Goal: Task Accomplishment & Management: Manage account settings

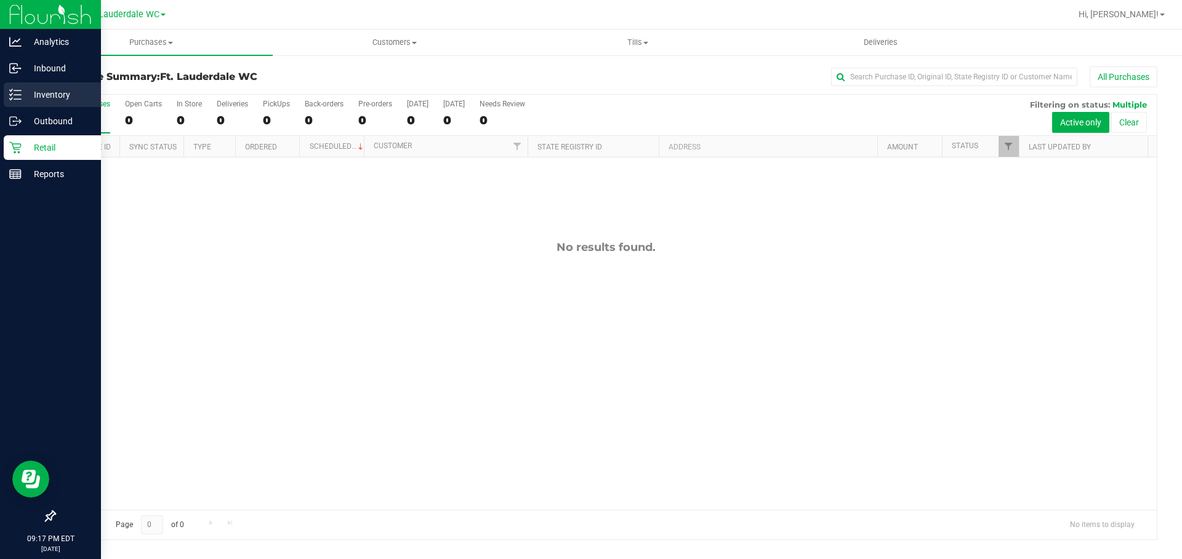
click at [20, 99] on line at bounding box center [17, 99] width 7 height 0
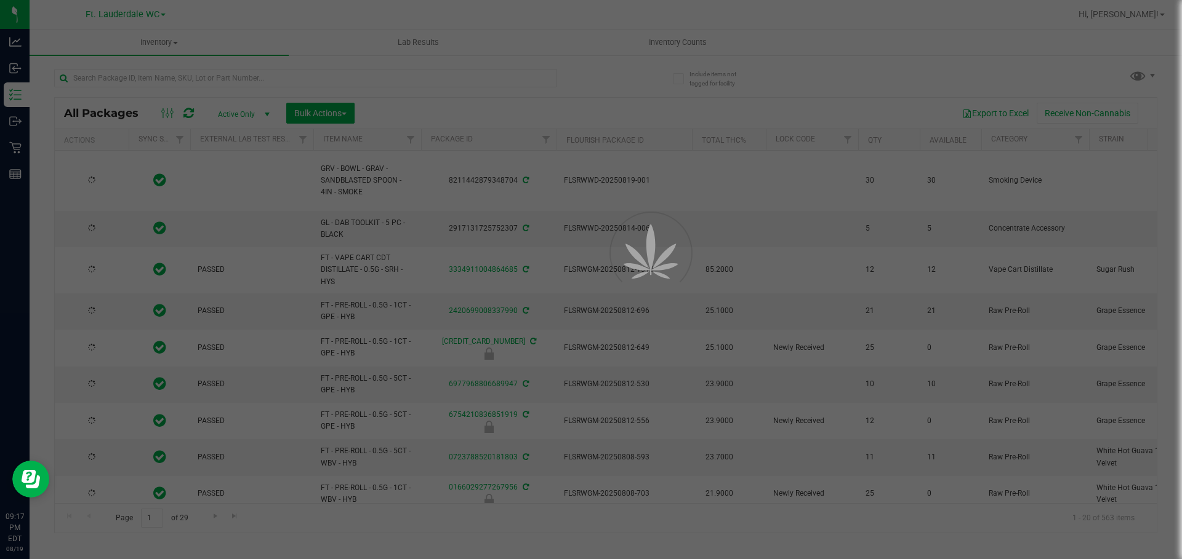
click at [671, 39] on div at bounding box center [591, 279] width 1182 height 559
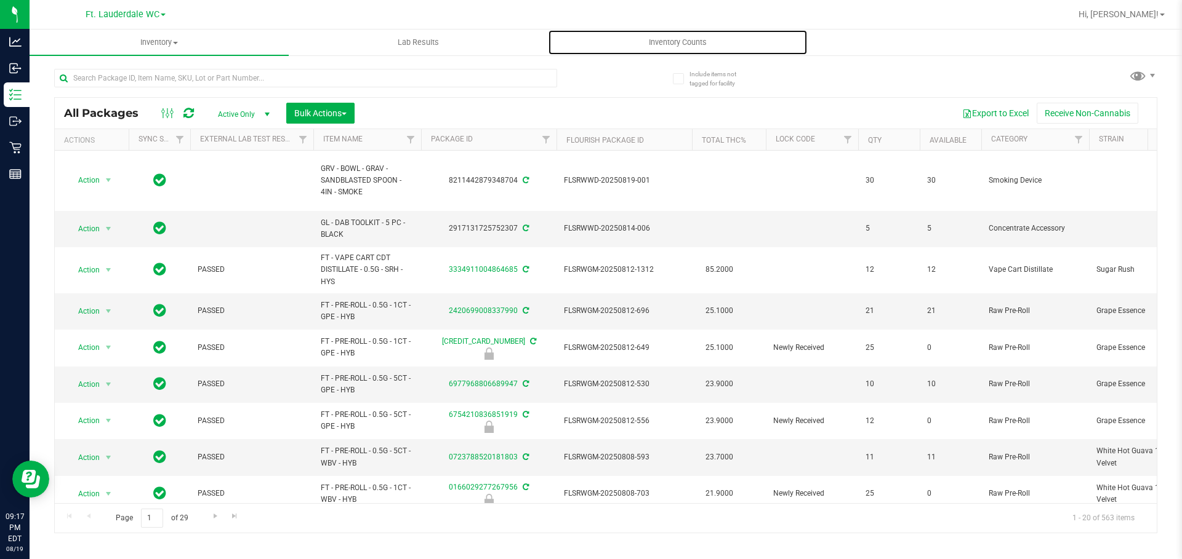
click at [676, 41] on span "Inventory Counts" at bounding box center [677, 42] width 91 height 11
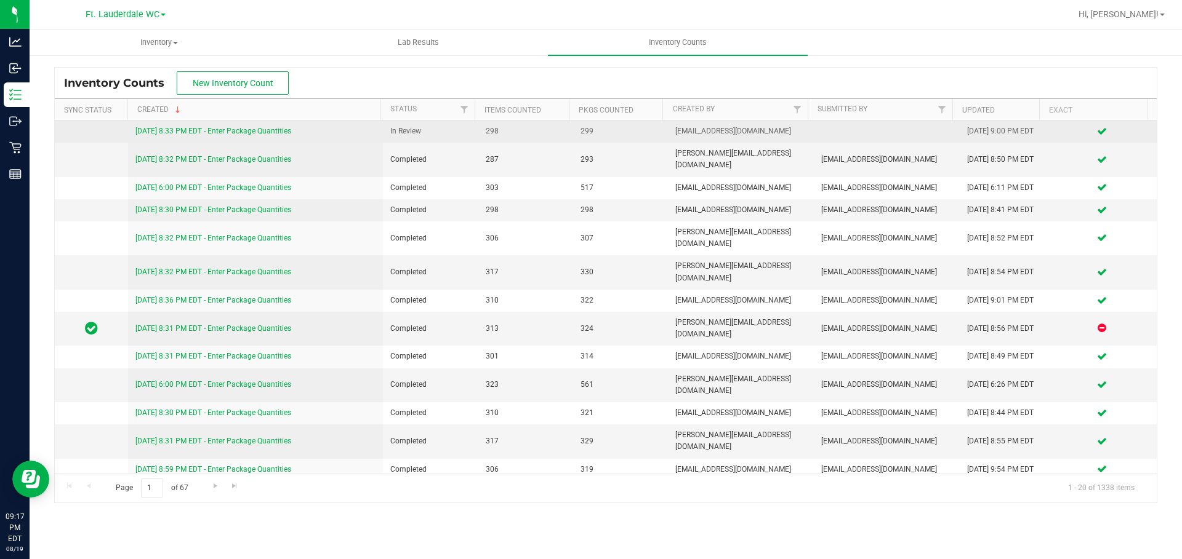
click at [202, 130] on link "8/19/25 8:33 PM EDT - Enter Package Quantities" at bounding box center [213, 131] width 156 height 9
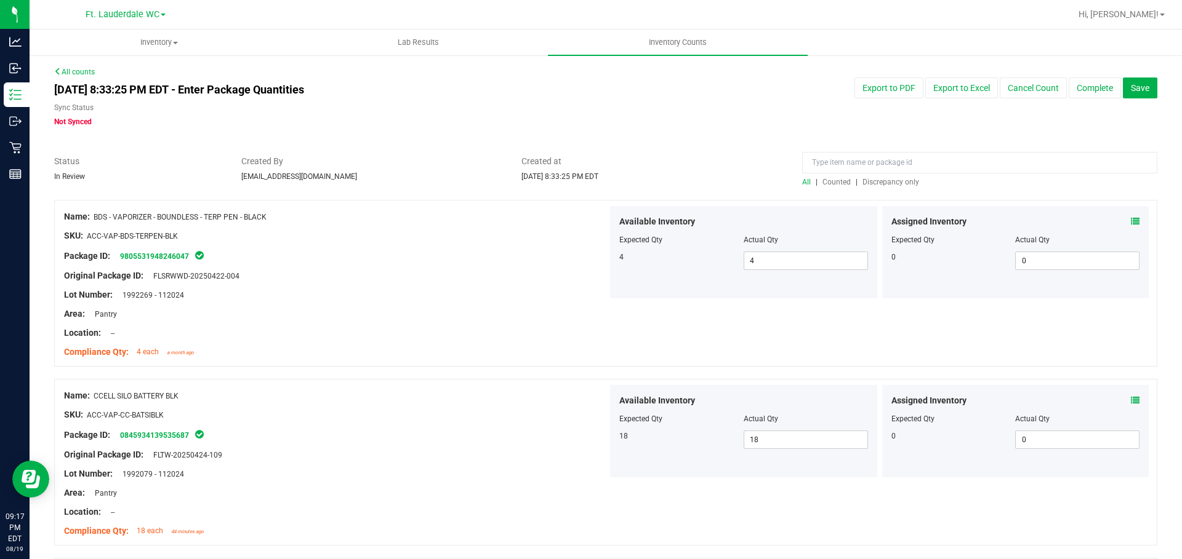
click at [894, 181] on span "Discrepancy only" at bounding box center [890, 182] width 57 height 9
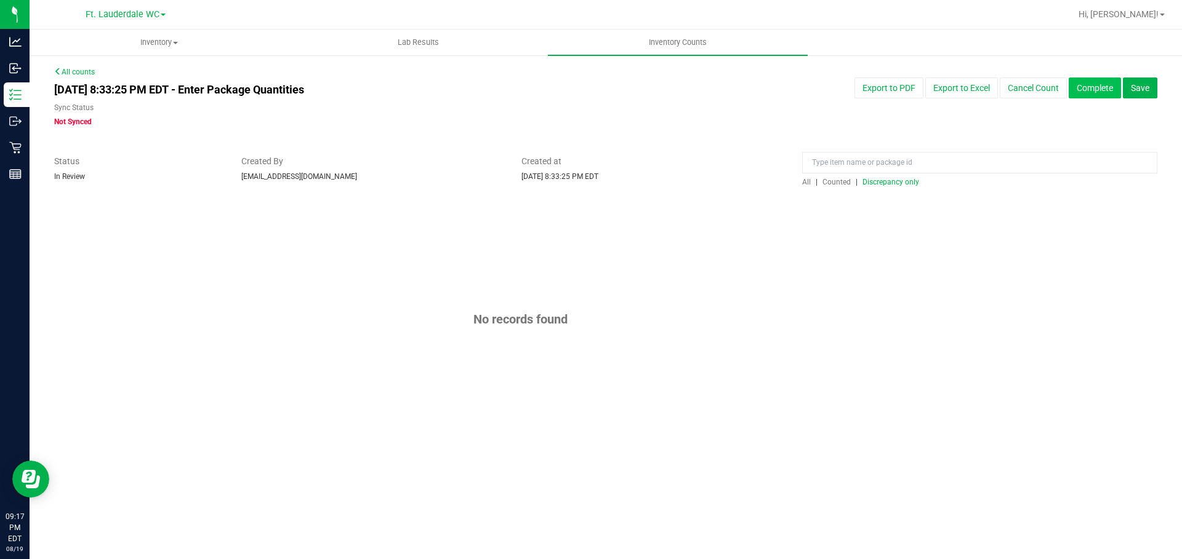
click at [1085, 89] on button "Complete" at bounding box center [1094, 88] width 52 height 21
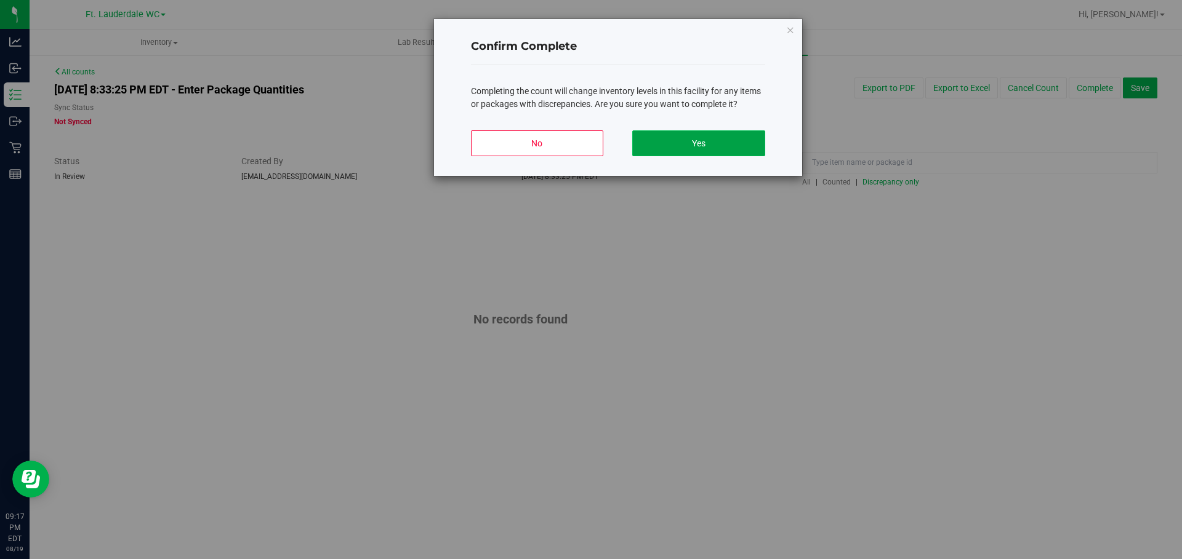
click at [703, 147] on button "Yes" at bounding box center [698, 143] width 132 height 26
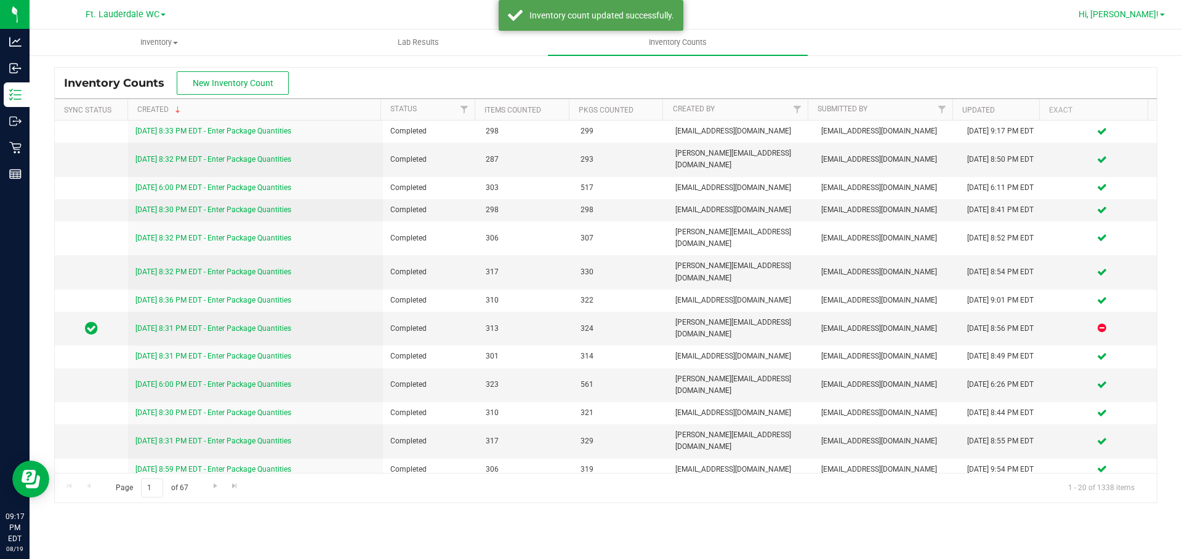
click at [1164, 18] on link "Hi, [PERSON_NAME]!" at bounding box center [1121, 14] width 96 height 13
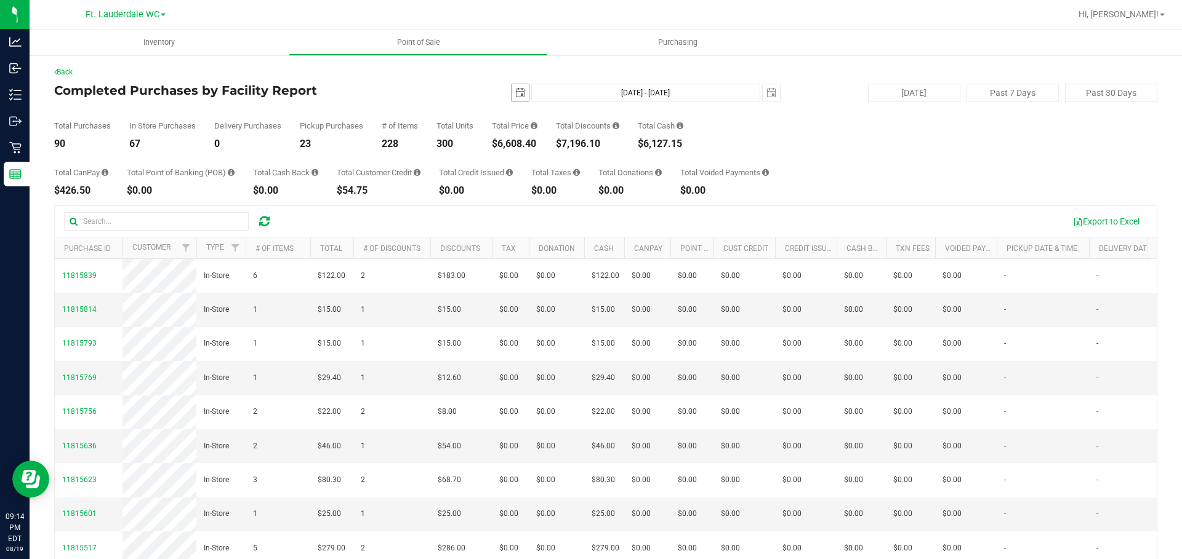
click at [519, 98] on span "select" at bounding box center [519, 92] width 17 height 17
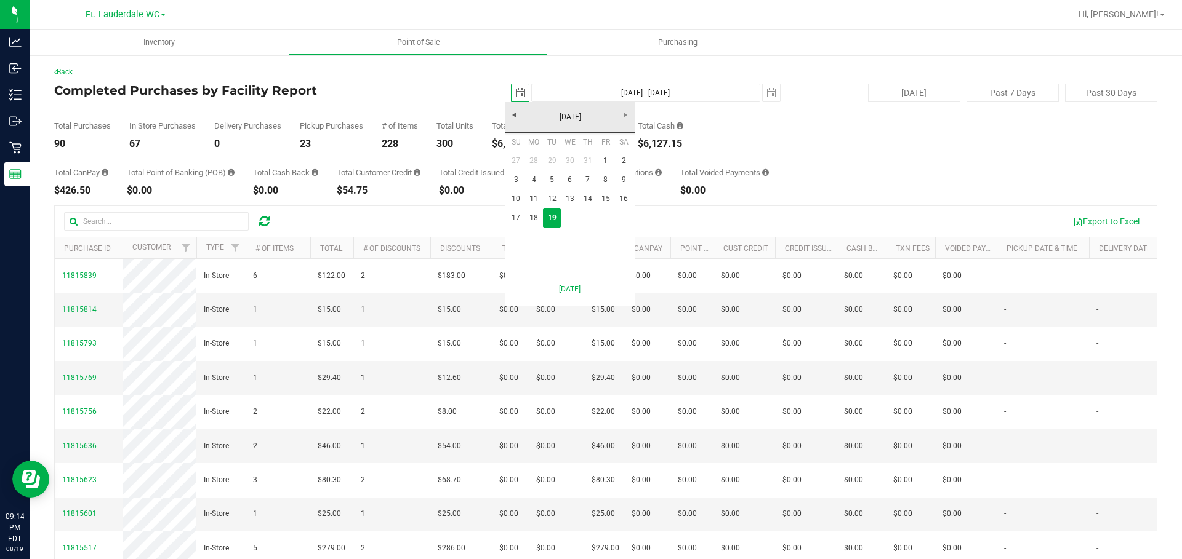
scroll to position [0, 31]
click at [514, 217] on link "17" at bounding box center [516, 218] width 18 height 19
type input "2025-08-17"
type input "Aug 17, 2025 - Aug 19, 2025"
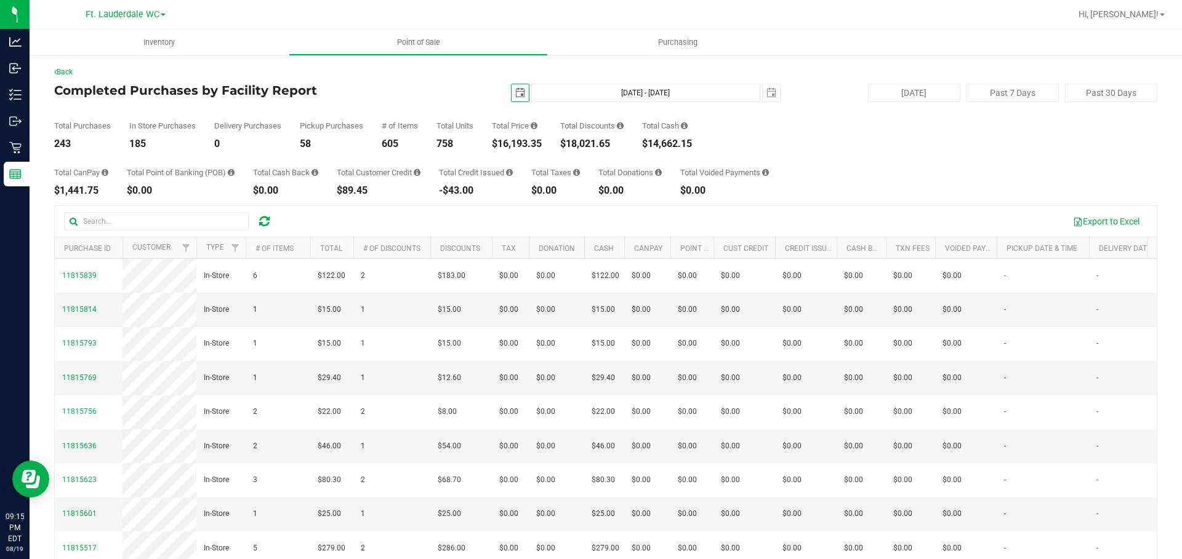
click at [515, 90] on span "select" at bounding box center [520, 93] width 10 height 10
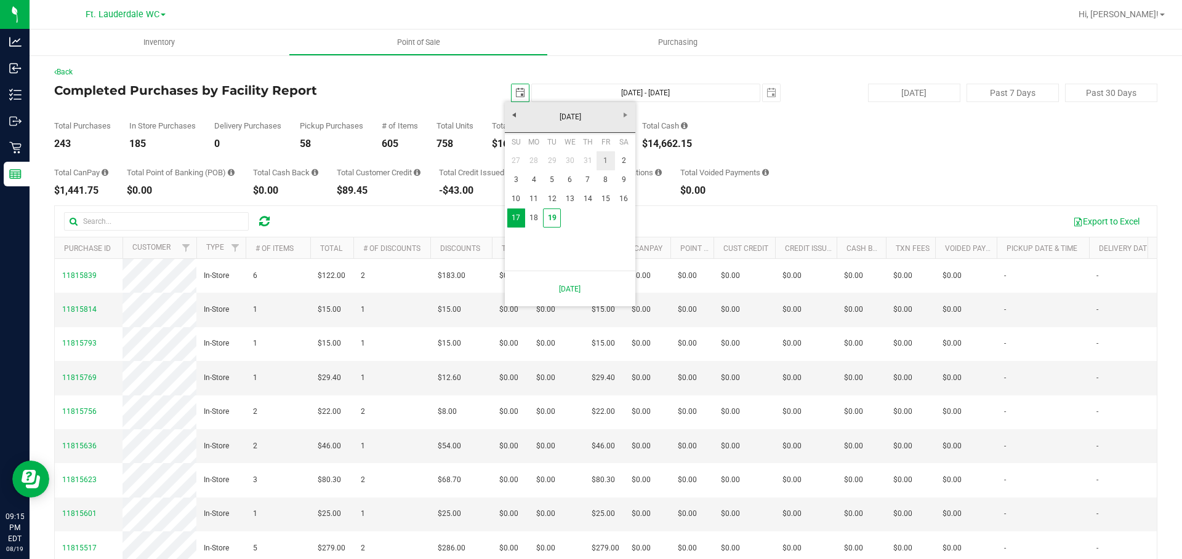
click at [601, 162] on link "1" at bounding box center [605, 160] width 18 height 19
type input "2025-08-01"
type input "Aug 1, 2025 - Aug 19, 2025"
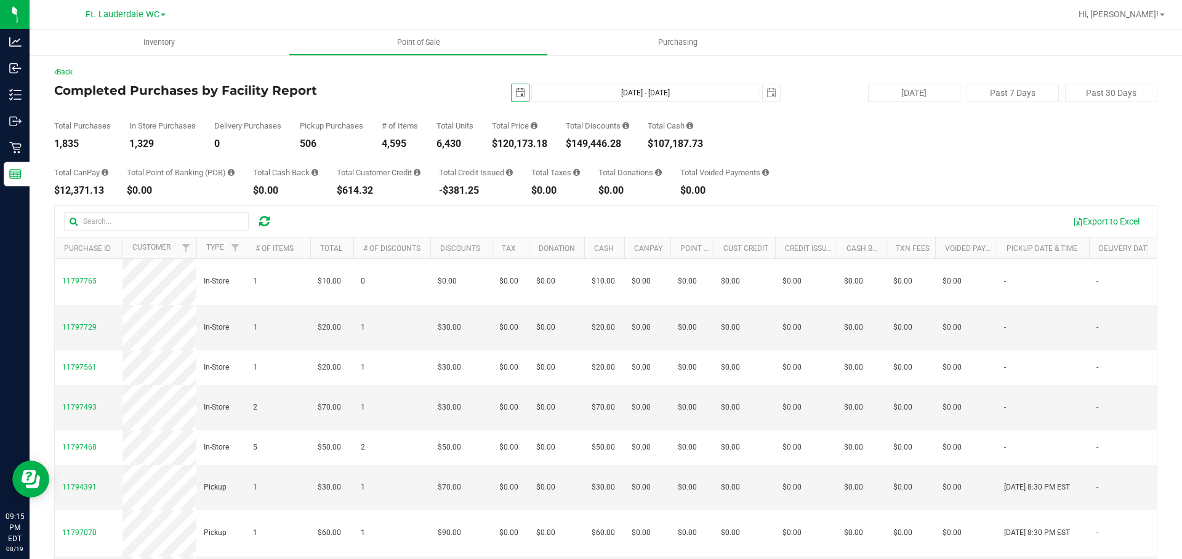
click at [515, 94] on span "select" at bounding box center [520, 93] width 10 height 10
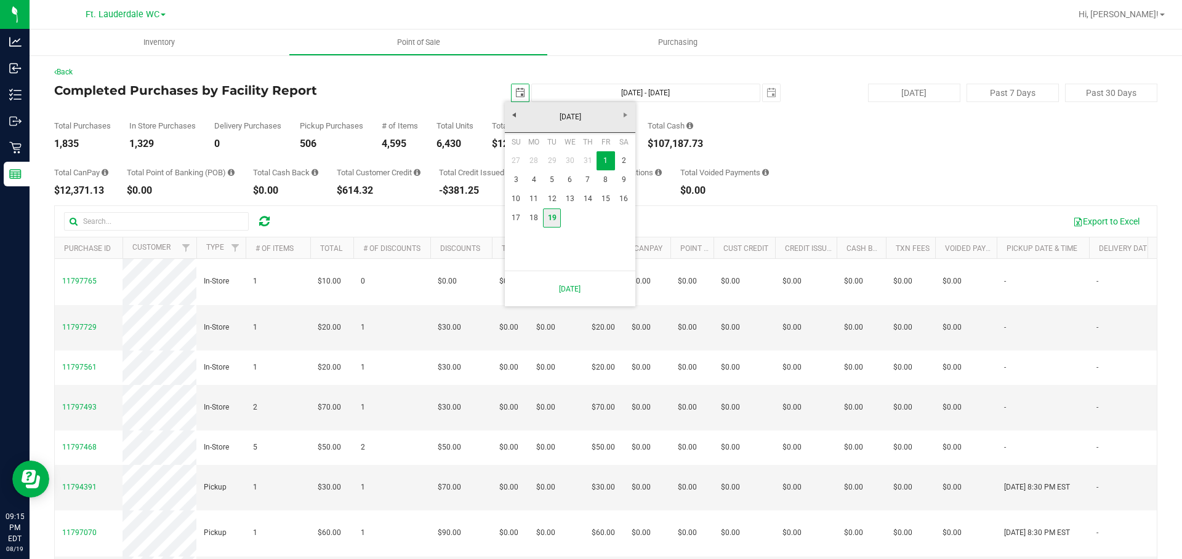
click at [545, 215] on link "19" at bounding box center [552, 218] width 18 height 19
type input "[DATE]"
type input "[DATE] - [DATE]"
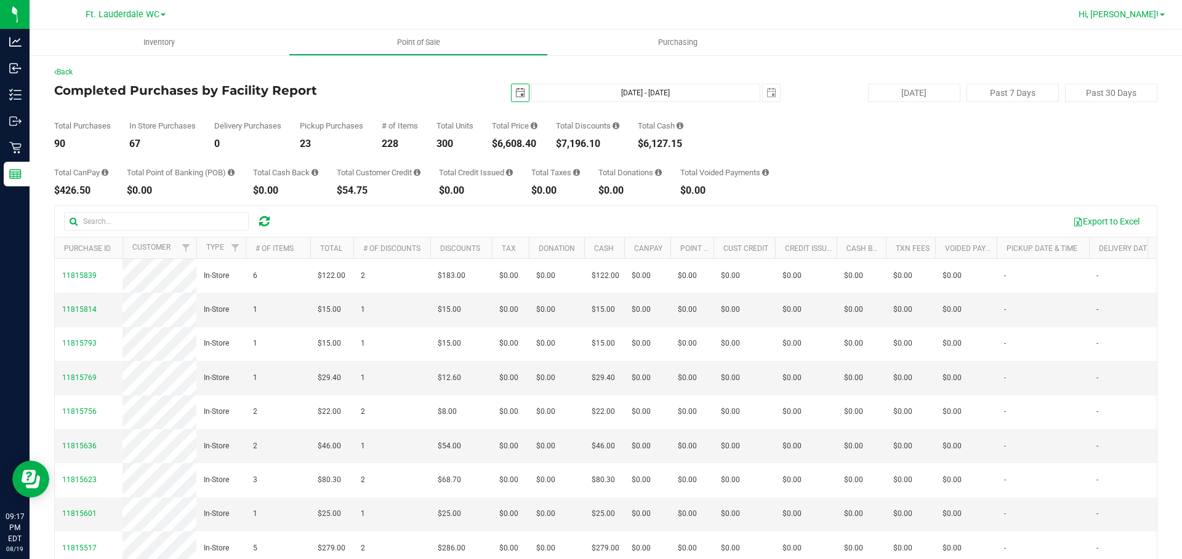
click at [1135, 15] on span "Hi, [PERSON_NAME]!" at bounding box center [1118, 14] width 80 height 10
